Goal: Obtain resource: Download file/media

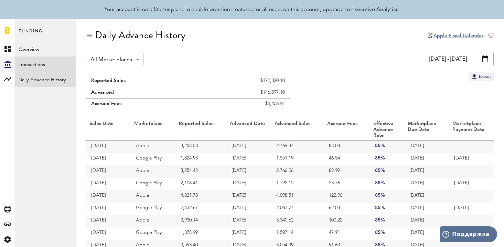
click at [42, 66] on link "Transactions" at bounding box center [45, 63] width 61 height 15
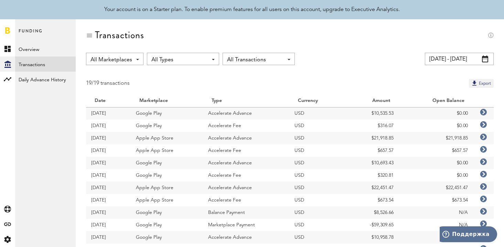
click at [485, 137] on icon at bounding box center [483, 136] width 7 height 7
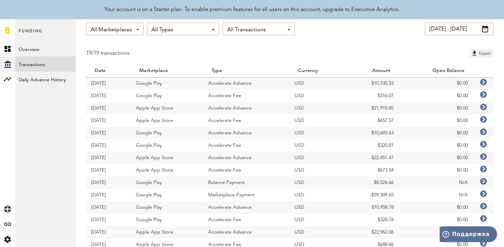
scroll to position [31, 0]
click at [482, 181] on icon at bounding box center [483, 180] width 7 height 7
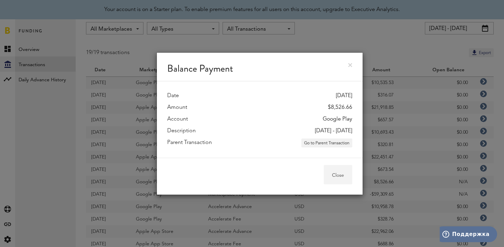
click at [334, 182] on button "Close" at bounding box center [338, 174] width 29 height 19
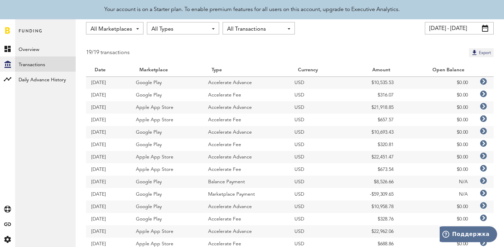
click at [483, 192] on icon at bounding box center [483, 193] width 7 height 7
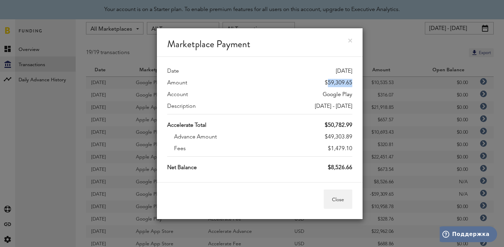
drag, startPoint x: 328, startPoint y: 83, endPoint x: 355, endPoint y: 82, distance: 27.2
click at [355, 82] on div "Date 08/15/25 Amount $59,309.65 Account Google Play Description 2025-07-01 - 20…" at bounding box center [260, 119] width 206 height 125
copy div "59,309.65"
click at [354, 39] on div "Marketplace Payment" at bounding box center [260, 42] width 206 height 29
click at [338, 203] on button "Close" at bounding box center [338, 198] width 29 height 19
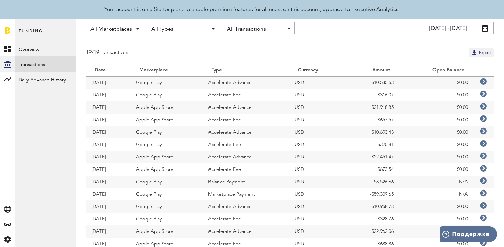
click at [486, 31] on span at bounding box center [485, 28] width 6 height 7
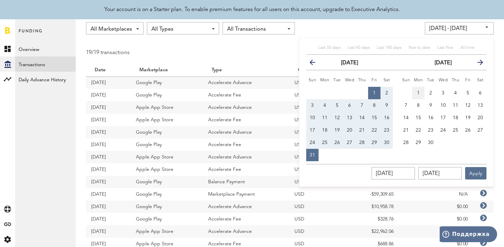
click at [417, 90] on button "1" at bounding box center [418, 93] width 12 height 12
type input "09/01/25 - 09/01/25"
type input "09/01/2025"
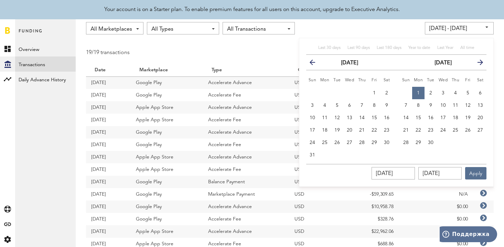
click at [478, 64] on icon "button" at bounding box center [478, 64] width 0 height 0
click at [467, 91] on span "3" at bounding box center [468, 92] width 3 height 5
type input "09/01/25 - 10/03/25"
type input "10/03/2025"
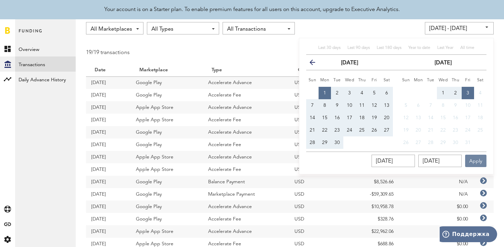
click at [473, 162] on button "Apply" at bounding box center [475, 160] width 21 height 12
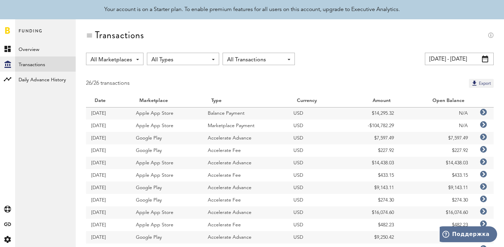
click at [484, 125] on icon at bounding box center [483, 124] width 7 height 7
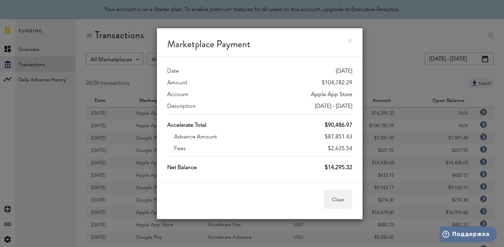
drag, startPoint x: 328, startPoint y: 126, endPoint x: 352, endPoint y: 126, distance: 24.1
click at [352, 126] on div "$90,486.97" at bounding box center [339, 125] width 28 height 8
copy div "90,486.97"
drag, startPoint x: 352, startPoint y: 82, endPoint x: 324, endPoint y: 82, distance: 28.2
click at [324, 83] on div "$104,782.29" at bounding box center [337, 83] width 31 height 8
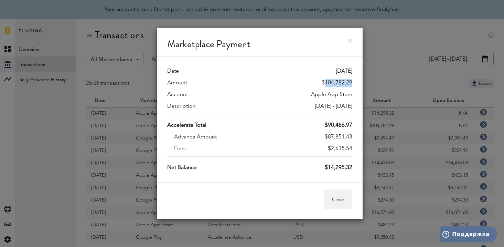
copy div "104,782.29"
click at [341, 202] on button "Close" at bounding box center [338, 198] width 29 height 19
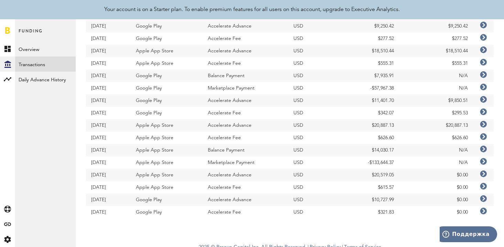
scroll to position [217, 0]
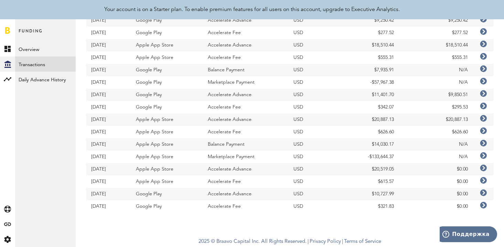
click at [483, 156] on icon at bounding box center [483, 155] width 7 height 7
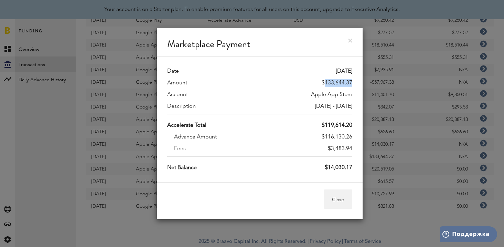
drag, startPoint x: 325, startPoint y: 83, endPoint x: 353, endPoint y: 83, distance: 28.2
click at [353, 83] on div "Date 09/04/25 Amount $133,644.37 Account Apple App Store Description 2025-06-29…" at bounding box center [260, 119] width 206 height 125
copy div "133,644.37"
click at [340, 201] on button "Close" at bounding box center [338, 198] width 29 height 19
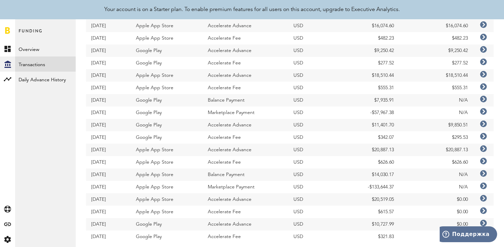
scroll to position [185, 0]
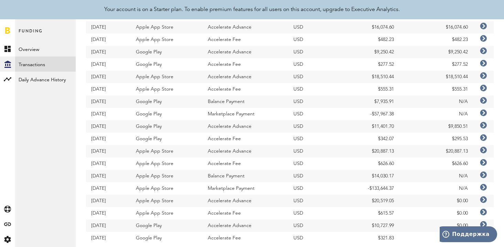
click at [483, 111] on icon at bounding box center [483, 112] width 7 height 7
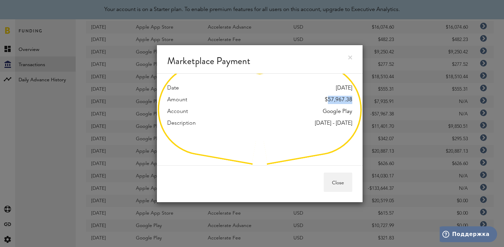
drag, startPoint x: 328, startPoint y: 100, endPoint x: 357, endPoint y: 99, distance: 28.9
click at [357, 99] on div "Date 09/15/25 Amount $57,967.38 Account Google Play Description 2025-08-01 - 20…" at bounding box center [260, 120] width 206 height 92
copy div "57,967.38"
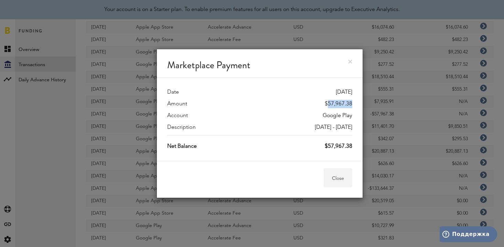
click at [334, 176] on button "Close" at bounding box center [338, 177] width 29 height 19
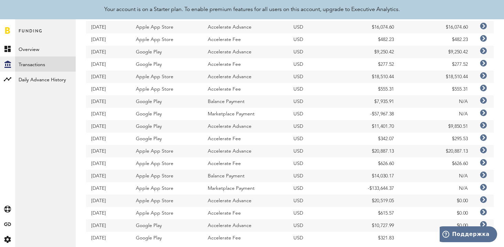
scroll to position [217, 0]
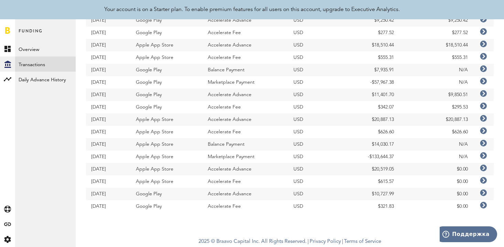
click at [483, 155] on icon at bounding box center [483, 155] width 7 height 7
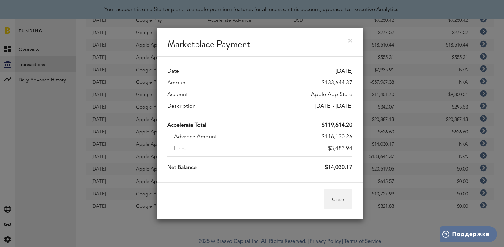
drag, startPoint x: 330, startPoint y: 149, endPoint x: 354, endPoint y: 147, distance: 24.1
click at [354, 147] on div "Date 09/04/25 Amount $133,644.37 Account Apple App Store Description 2025-06-29…" at bounding box center [260, 119] width 206 height 125
copy div "3,483.94"
click at [336, 203] on button "Close" at bounding box center [338, 198] width 29 height 19
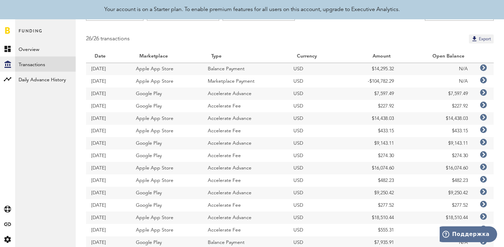
scroll to position [0, 0]
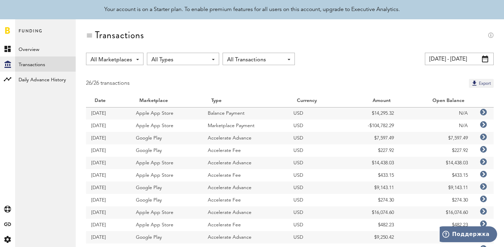
click at [485, 59] on span at bounding box center [485, 58] width 6 height 7
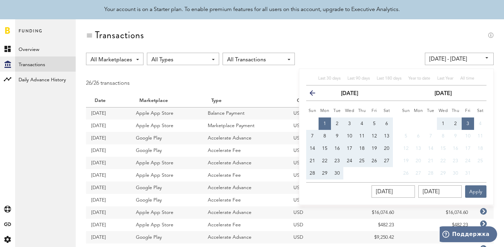
click at [308, 90] on th "previous" at bounding box center [312, 92] width 12 height 15
click at [315, 94] on icon "button" at bounding box center [315, 94] width 0 height 0
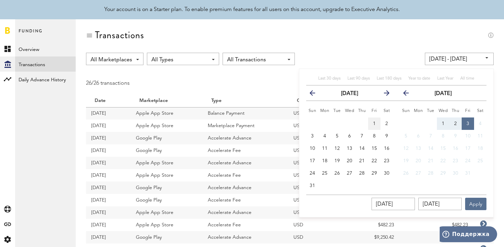
click at [377, 123] on button "1" at bounding box center [374, 123] width 12 height 12
type input "08/01/25 - 08/01/25"
type input "[DATE]"
click at [470, 121] on button "3" at bounding box center [468, 123] width 12 height 12
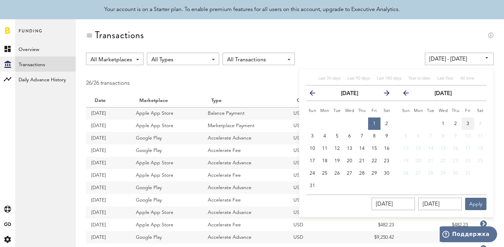
type input "08/01/25 - 10/03/25"
type input "10/03/2025"
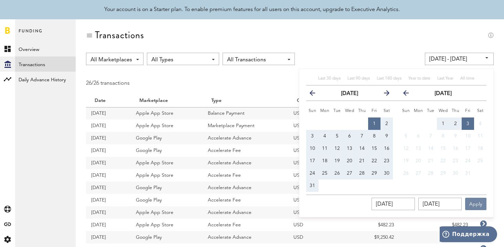
click at [475, 204] on button "Apply" at bounding box center [475, 203] width 21 height 12
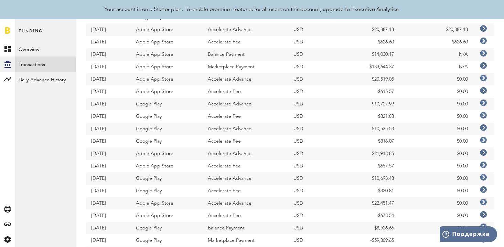
scroll to position [452, 0]
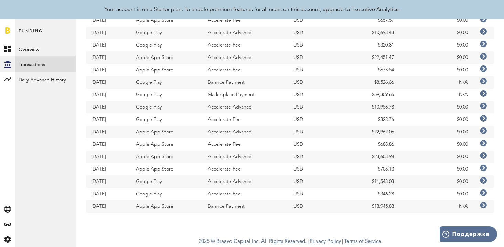
click at [483, 205] on icon at bounding box center [483, 205] width 7 height 7
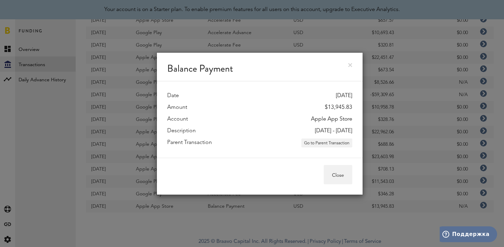
click at [350, 65] on link at bounding box center [350, 65] width 4 height 4
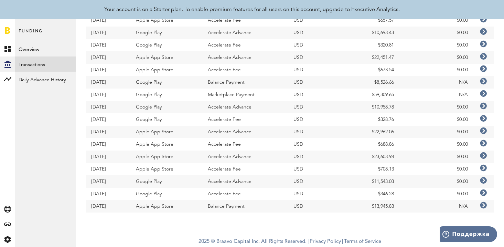
click at [483, 95] on icon at bounding box center [483, 93] width 7 height 7
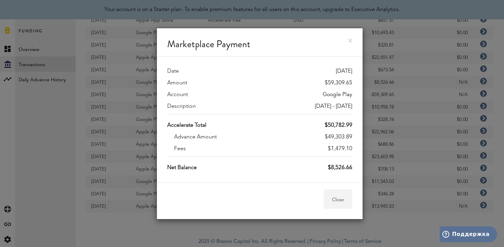
click at [342, 198] on button "Close" at bounding box center [338, 198] width 29 height 19
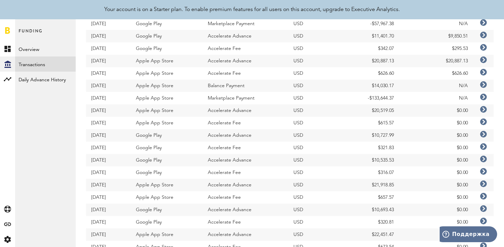
scroll to position [270, 0]
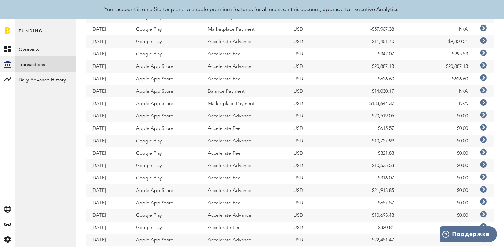
click at [483, 103] on icon at bounding box center [483, 102] width 7 height 7
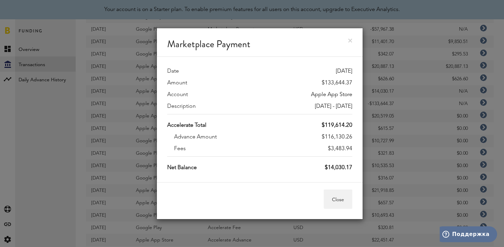
drag, startPoint x: 330, startPoint y: 147, endPoint x: 353, endPoint y: 146, distance: 23.1
click at [353, 146] on div "Date 09/04/25 Amount $133,644.37 Account Apple App Store Description 2025-06-29…" at bounding box center [260, 119] width 206 height 125
copy div "3,483.94"
click at [338, 197] on button "Close" at bounding box center [338, 198] width 29 height 19
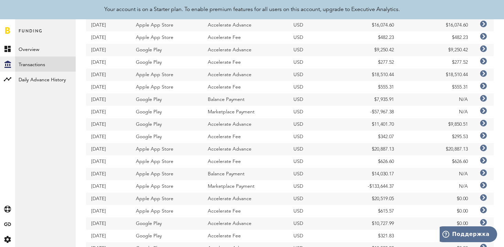
scroll to position [183, 0]
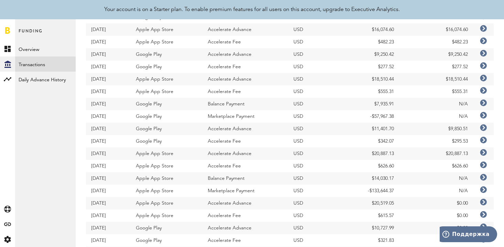
click at [483, 115] on icon at bounding box center [483, 115] width 7 height 7
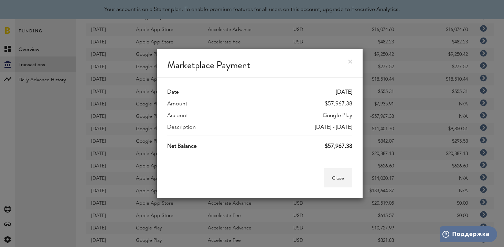
click at [340, 176] on button "Close" at bounding box center [338, 177] width 29 height 19
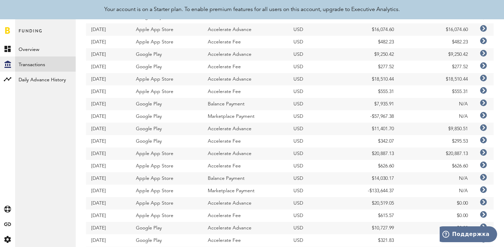
click at [483, 114] on icon at bounding box center [483, 115] width 7 height 7
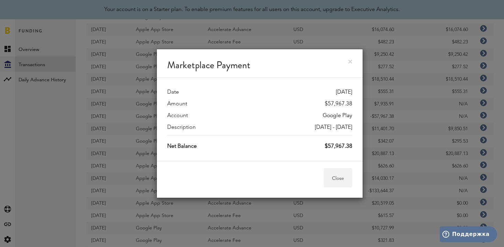
click at [344, 180] on button "Close" at bounding box center [338, 177] width 29 height 19
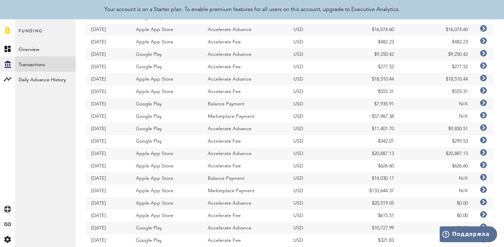
click at [483, 103] on icon at bounding box center [483, 102] width 7 height 7
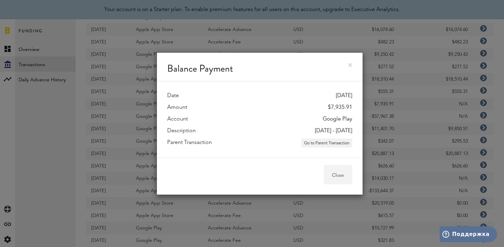
click at [332, 172] on button "Close" at bounding box center [338, 174] width 29 height 19
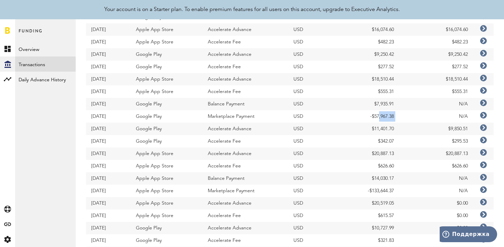
drag, startPoint x: 377, startPoint y: 114, endPoint x: 407, endPoint y: 114, distance: 29.2
click at [407, 114] on tr "09/15/25 Google Play Marketplace Payment USD -$57,967.38 N/A" at bounding box center [290, 116] width 408 height 12
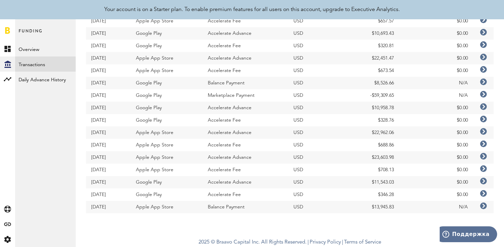
scroll to position [452, 0]
click at [484, 94] on icon at bounding box center [483, 93] width 7 height 7
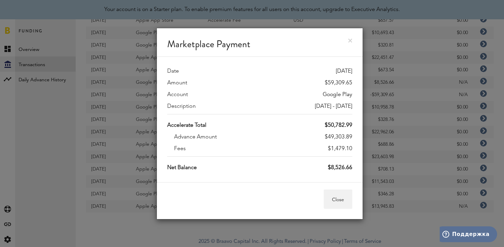
click at [350, 40] on link at bounding box center [350, 41] width 4 height 4
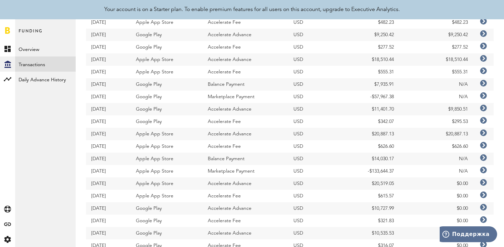
scroll to position [202, 0]
click at [483, 96] on icon at bounding box center [483, 96] width 7 height 7
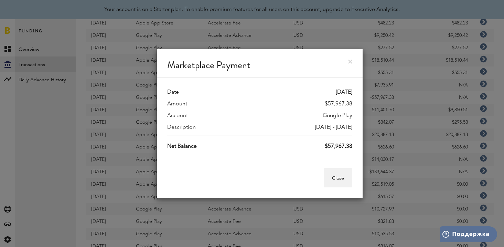
click at [345, 148] on div "$57,967.38" at bounding box center [339, 146] width 28 height 8
click at [340, 174] on button "Close" at bounding box center [338, 177] width 29 height 19
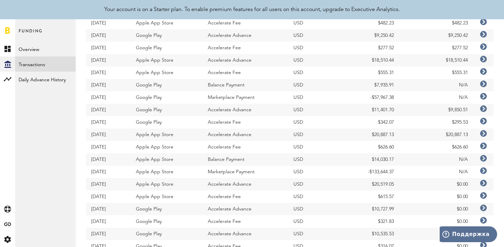
click at [482, 82] on icon at bounding box center [483, 84] width 7 height 7
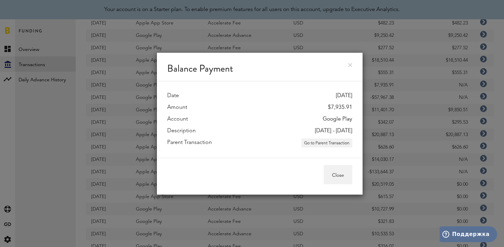
click at [349, 66] on link at bounding box center [350, 65] width 4 height 4
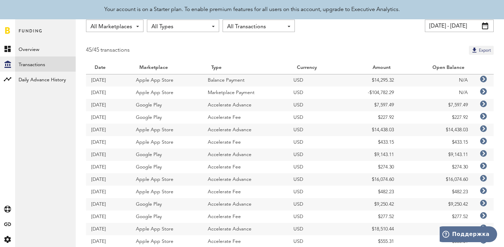
scroll to position [33, 0]
click at [483, 94] on icon at bounding box center [483, 91] width 7 height 7
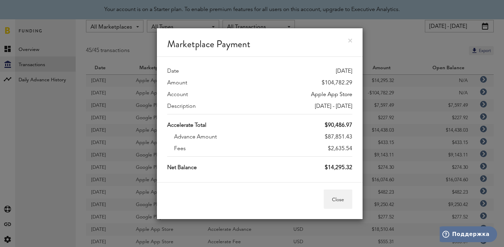
drag, startPoint x: 331, startPoint y: 148, endPoint x: 354, endPoint y: 146, distance: 23.1
click at [354, 146] on div "Date 10/02/25 Amount $104,782.29 Account Apple App Store Description 2025-08-03…" at bounding box center [260, 119] width 206 height 125
copy div "2,635.54"
click at [337, 197] on button "Close" at bounding box center [338, 198] width 29 height 19
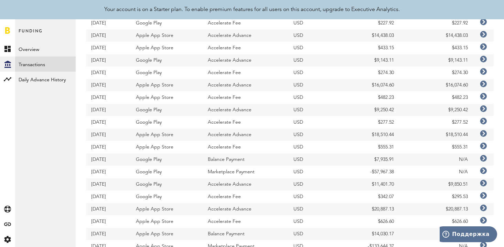
scroll to position [133, 0]
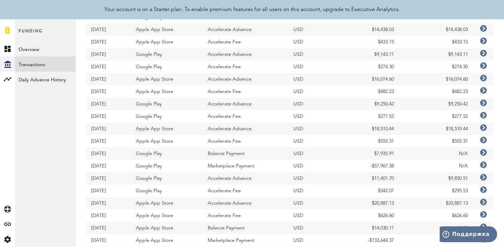
click at [389, 165] on td "-$57,967.38" at bounding box center [371, 166] width 55 height 12
click at [484, 164] on icon at bounding box center [483, 164] width 7 height 7
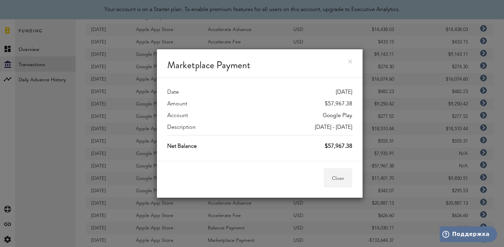
click at [331, 180] on button "Close" at bounding box center [338, 177] width 29 height 19
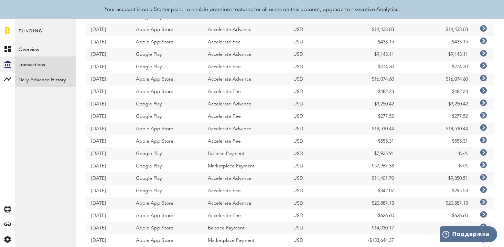
click at [63, 79] on link "Daily Advance History" at bounding box center [45, 79] width 61 height 15
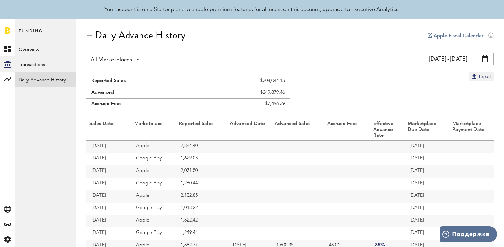
click at [486, 57] on span at bounding box center [485, 58] width 6 height 7
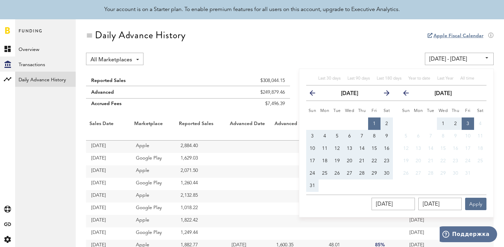
click at [372, 123] on button "1" at bounding box center [374, 123] width 12 height 12
type input "08/01/25 - 08/01/25"
type input "[DATE]"
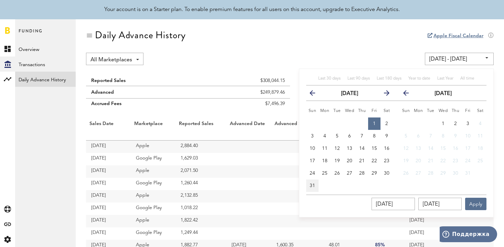
click at [312, 187] on span "31" at bounding box center [313, 185] width 6 height 5
type input "[DATE] - [DATE]"
type input "[DATE]"
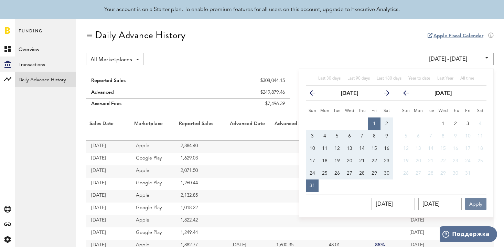
click at [475, 203] on button "Apply" at bounding box center [475, 203] width 21 height 12
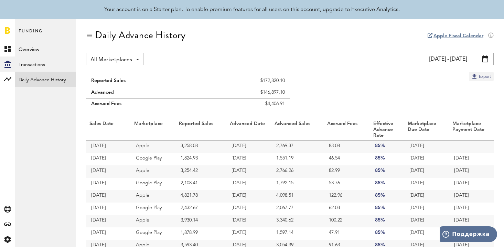
click at [485, 76] on button "Export" at bounding box center [481, 76] width 25 height 9
click at [486, 58] on span at bounding box center [485, 58] width 6 height 7
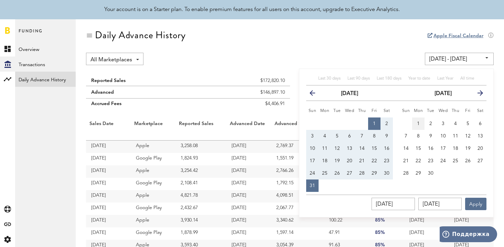
click at [417, 122] on span "1" at bounding box center [418, 123] width 3 height 5
type input "09/01/25 - 09/01/25"
type input "09/01/2025"
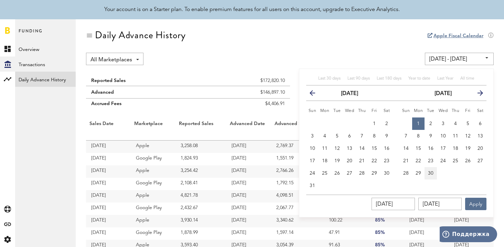
click at [434, 171] on button "30" at bounding box center [431, 173] width 12 height 12
type input "09/01/25 - 09/30/25"
type input "09/30/2025"
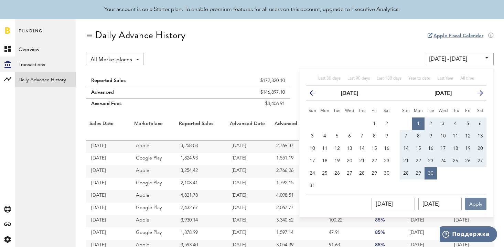
click at [473, 205] on button "Apply" at bounding box center [475, 203] width 21 height 12
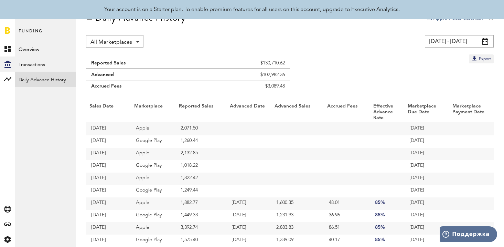
scroll to position [18, 0]
click at [486, 60] on button "Export" at bounding box center [481, 58] width 25 height 9
